Goal: Use online tool/utility: Utilize a website feature to perform a specific function

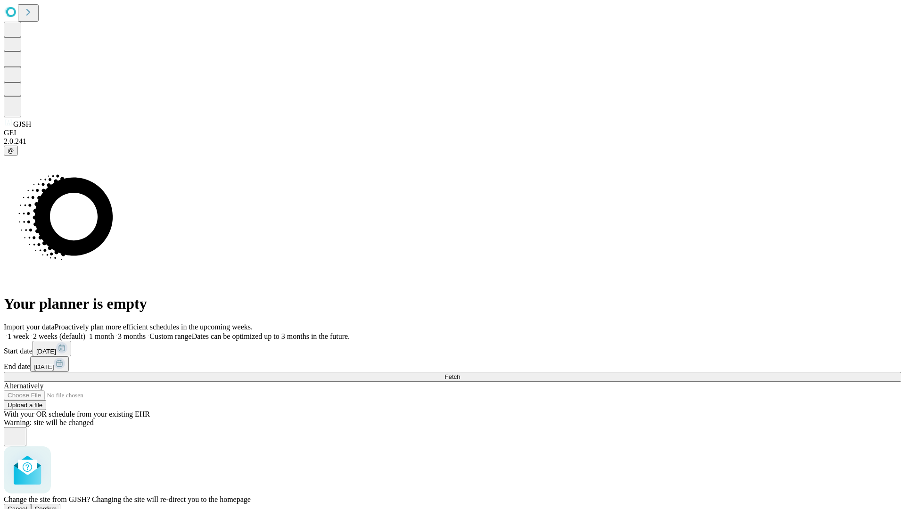
click at [57, 505] on span "Confirm" at bounding box center [46, 508] width 22 height 7
click at [29, 332] on label "1 week" at bounding box center [16, 336] width 25 height 8
click at [460, 373] on span "Fetch" at bounding box center [452, 376] width 16 height 7
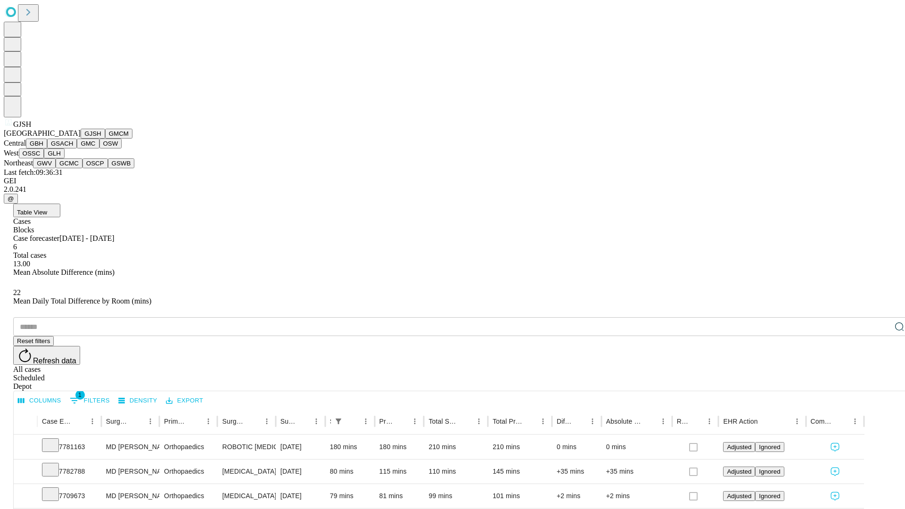
click at [105, 139] on button "GMCM" at bounding box center [118, 134] width 27 height 10
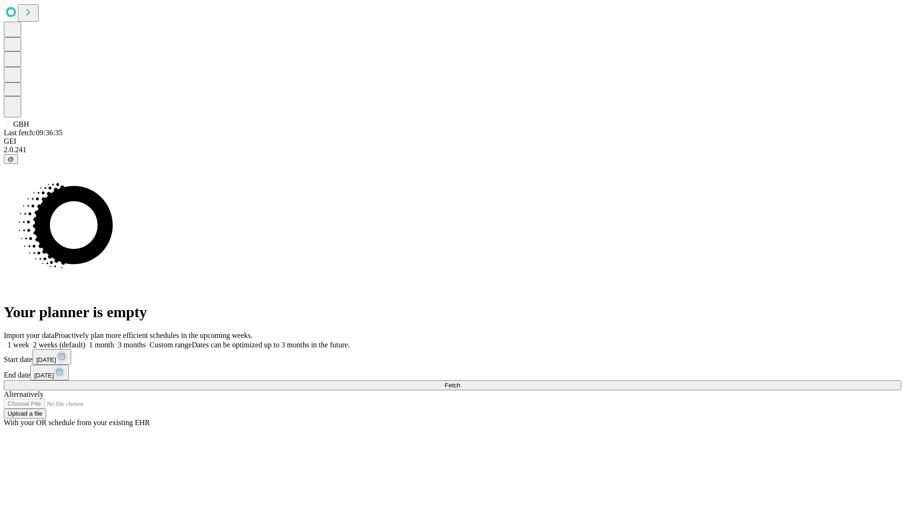
click at [29, 341] on label "1 week" at bounding box center [16, 345] width 25 height 8
click at [460, 382] on span "Fetch" at bounding box center [452, 385] width 16 height 7
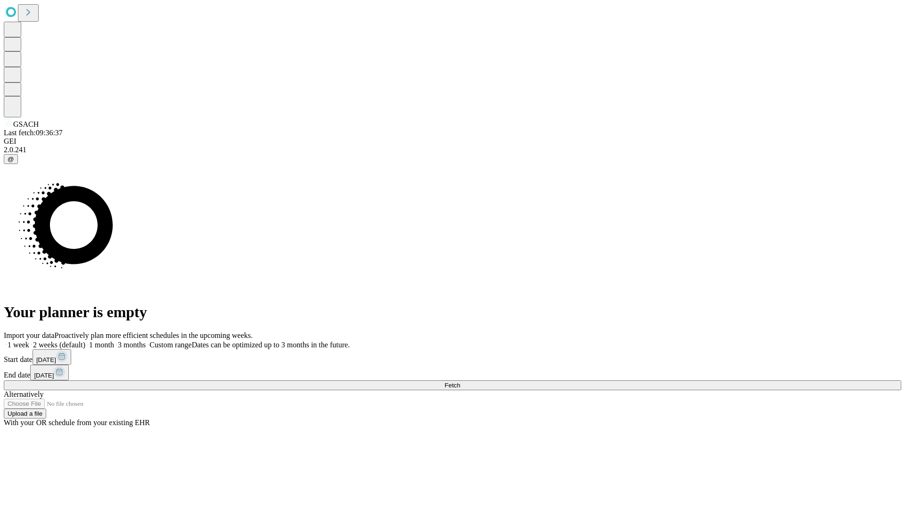
click at [460, 382] on span "Fetch" at bounding box center [452, 385] width 16 height 7
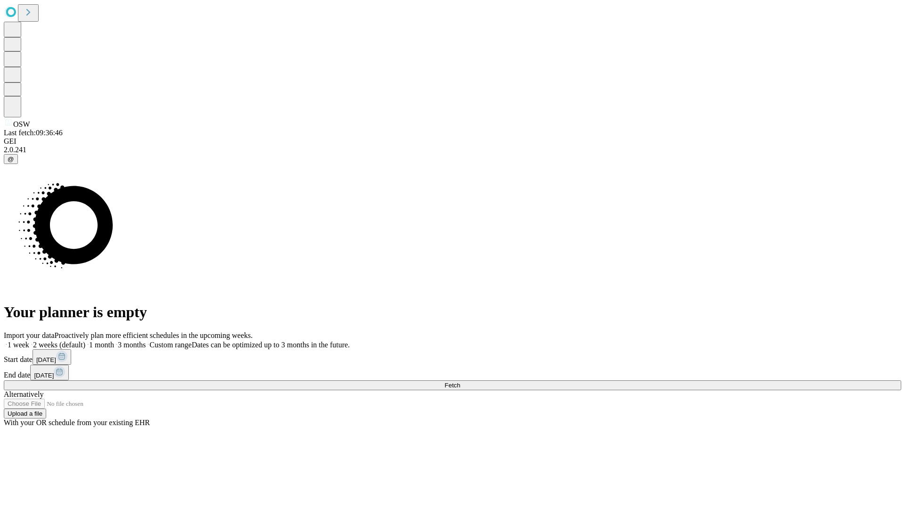
click at [29, 341] on label "1 week" at bounding box center [16, 345] width 25 height 8
click at [460, 382] on span "Fetch" at bounding box center [452, 385] width 16 height 7
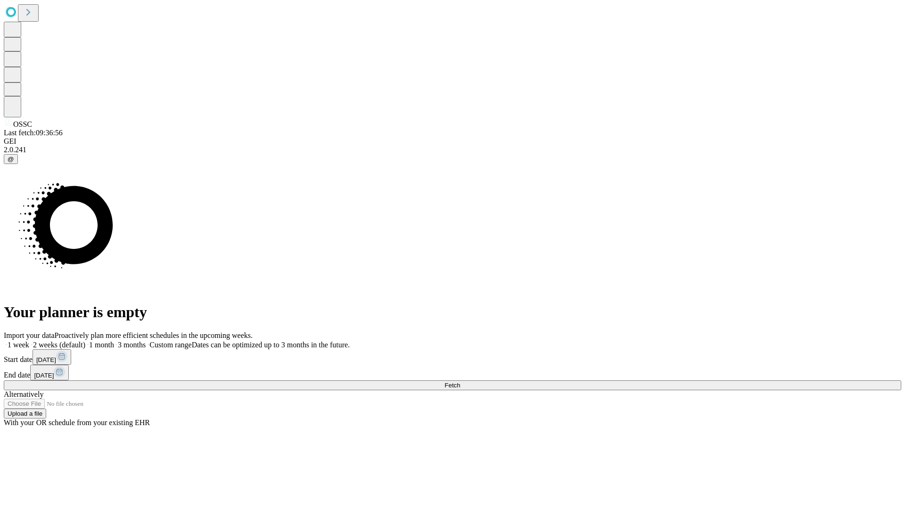
click at [29, 341] on label "1 week" at bounding box center [16, 345] width 25 height 8
click at [460, 382] on span "Fetch" at bounding box center [452, 385] width 16 height 7
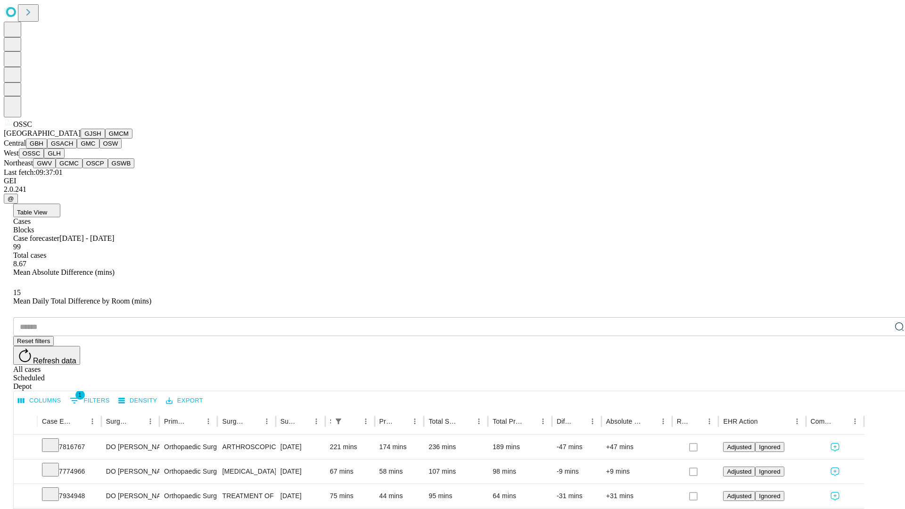
click at [64, 158] on button "GLH" at bounding box center [54, 153] width 20 height 10
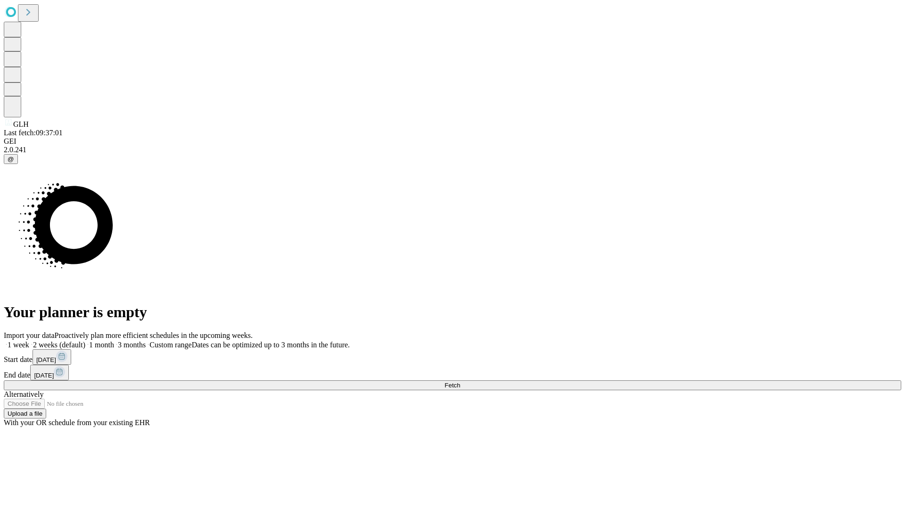
click at [29, 341] on label "1 week" at bounding box center [16, 345] width 25 height 8
click at [460, 382] on span "Fetch" at bounding box center [452, 385] width 16 height 7
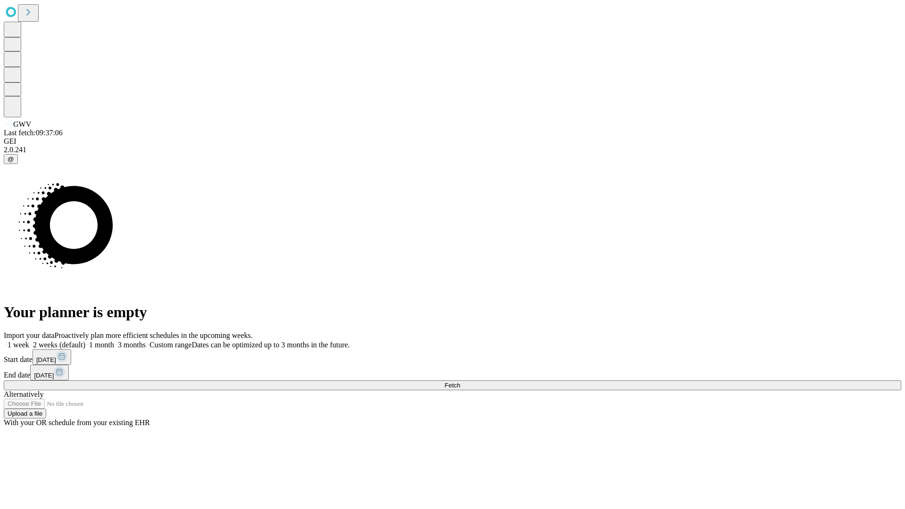
click at [29, 341] on label "1 week" at bounding box center [16, 345] width 25 height 8
click at [460, 382] on span "Fetch" at bounding box center [452, 385] width 16 height 7
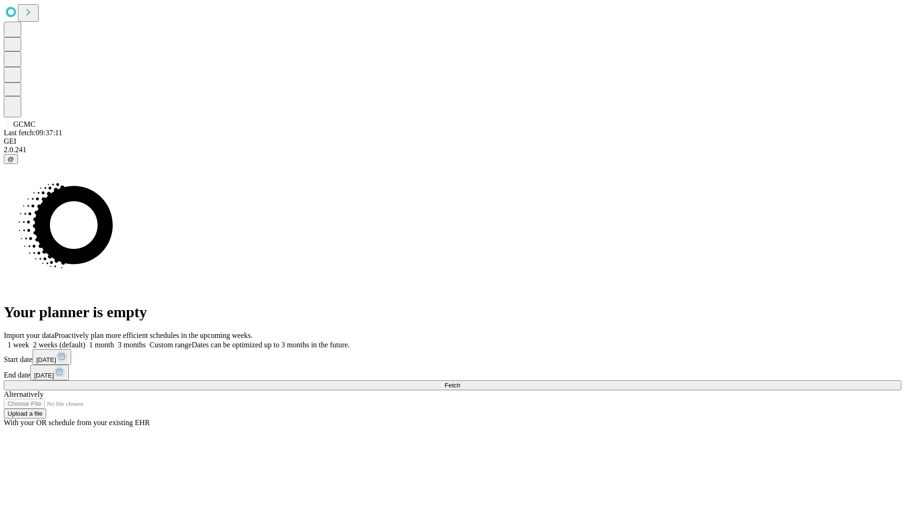
click at [29, 341] on label "1 week" at bounding box center [16, 345] width 25 height 8
click at [460, 382] on span "Fetch" at bounding box center [452, 385] width 16 height 7
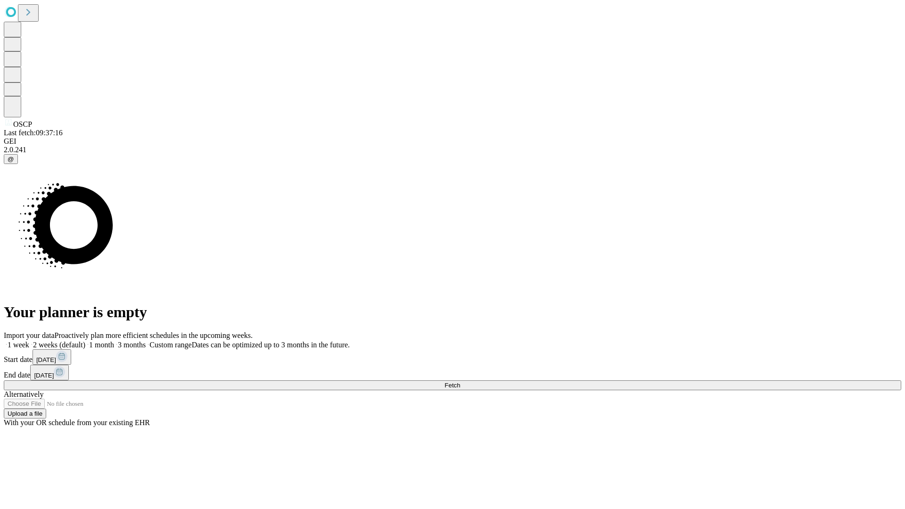
click at [29, 341] on label "1 week" at bounding box center [16, 345] width 25 height 8
click at [460, 382] on span "Fetch" at bounding box center [452, 385] width 16 height 7
